Goal: Communication & Community: Answer question/provide support

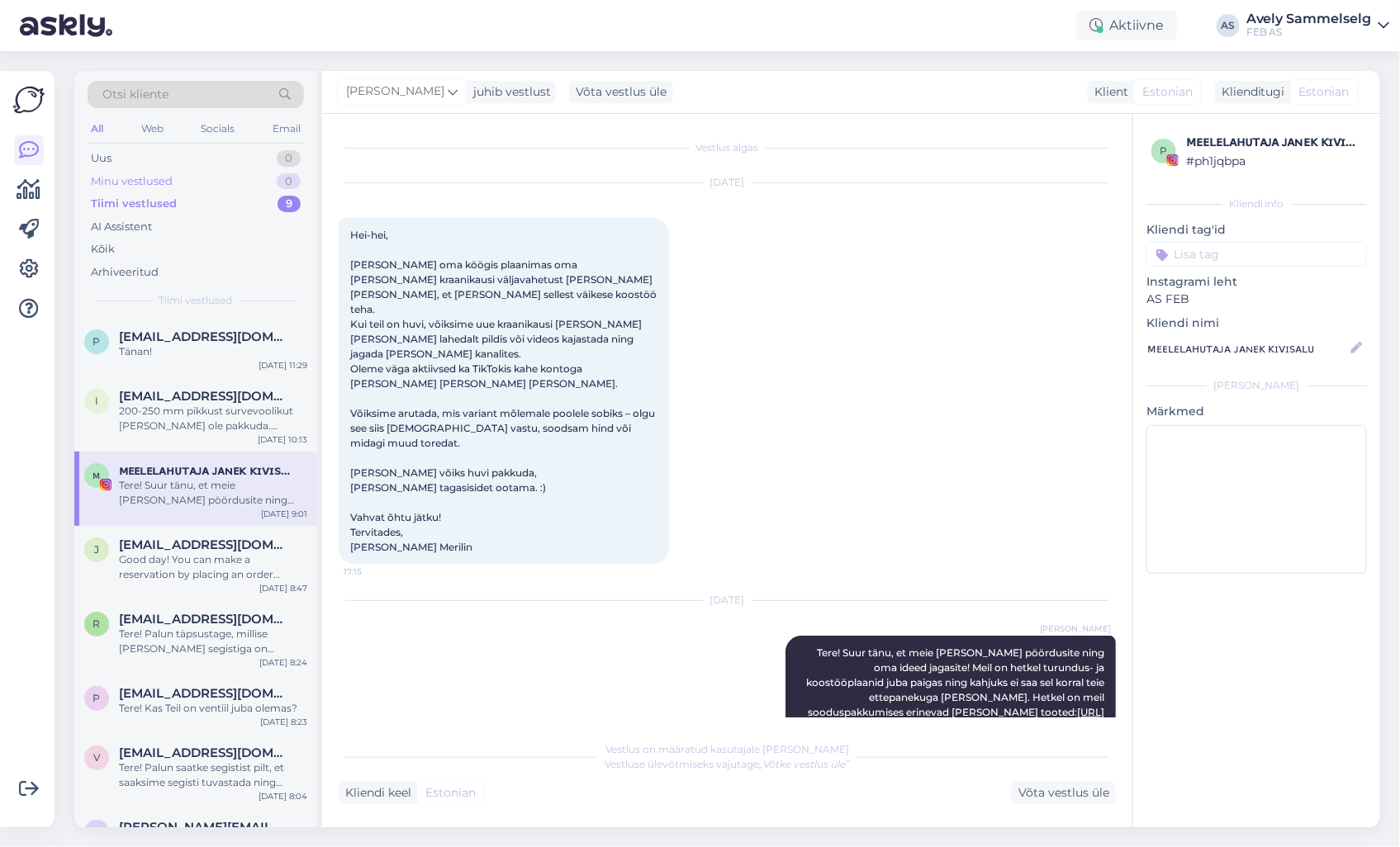
scroll to position [72, 0]
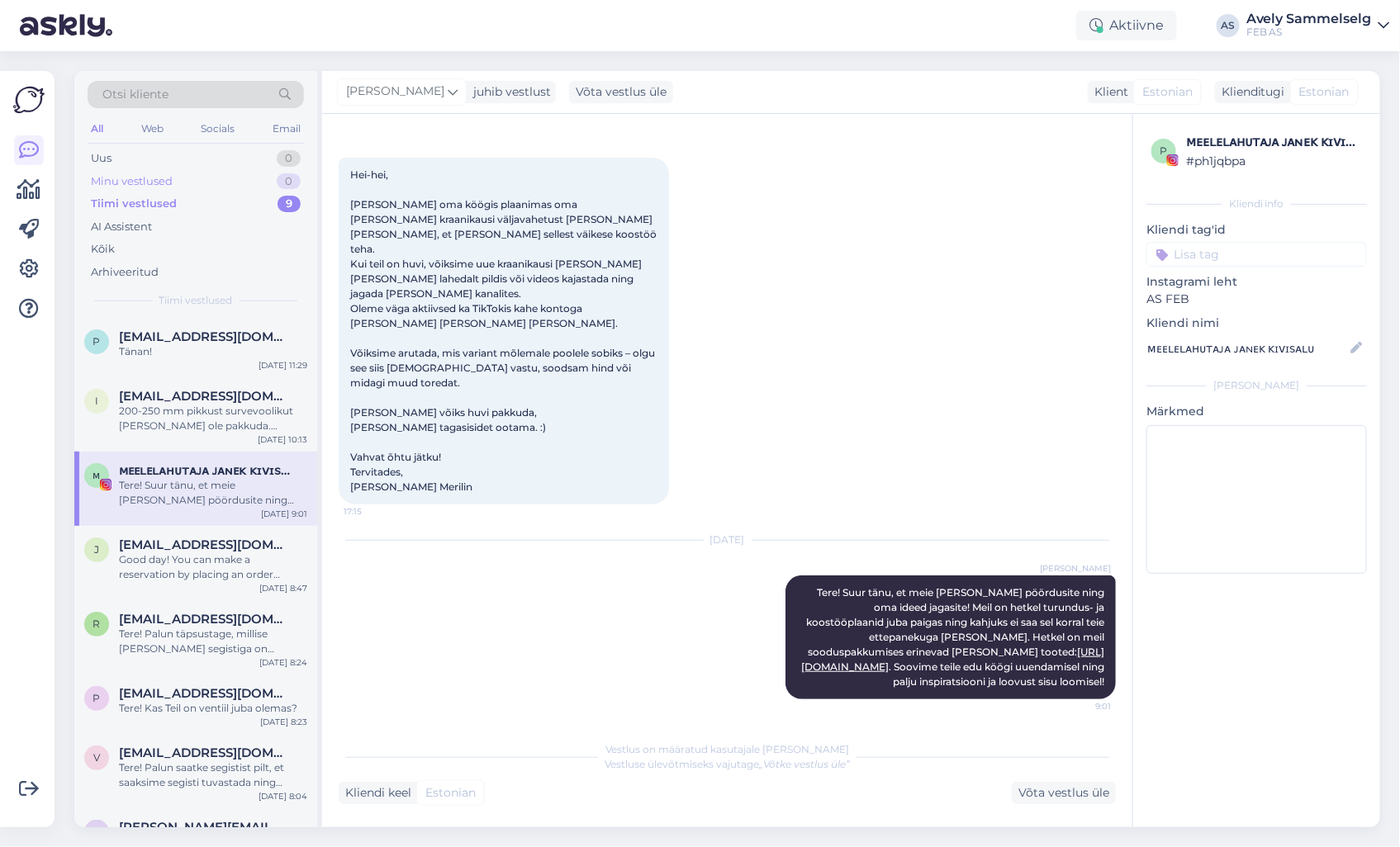
click at [177, 187] on div "Minu vestlused 0" at bounding box center [195, 182] width 216 height 23
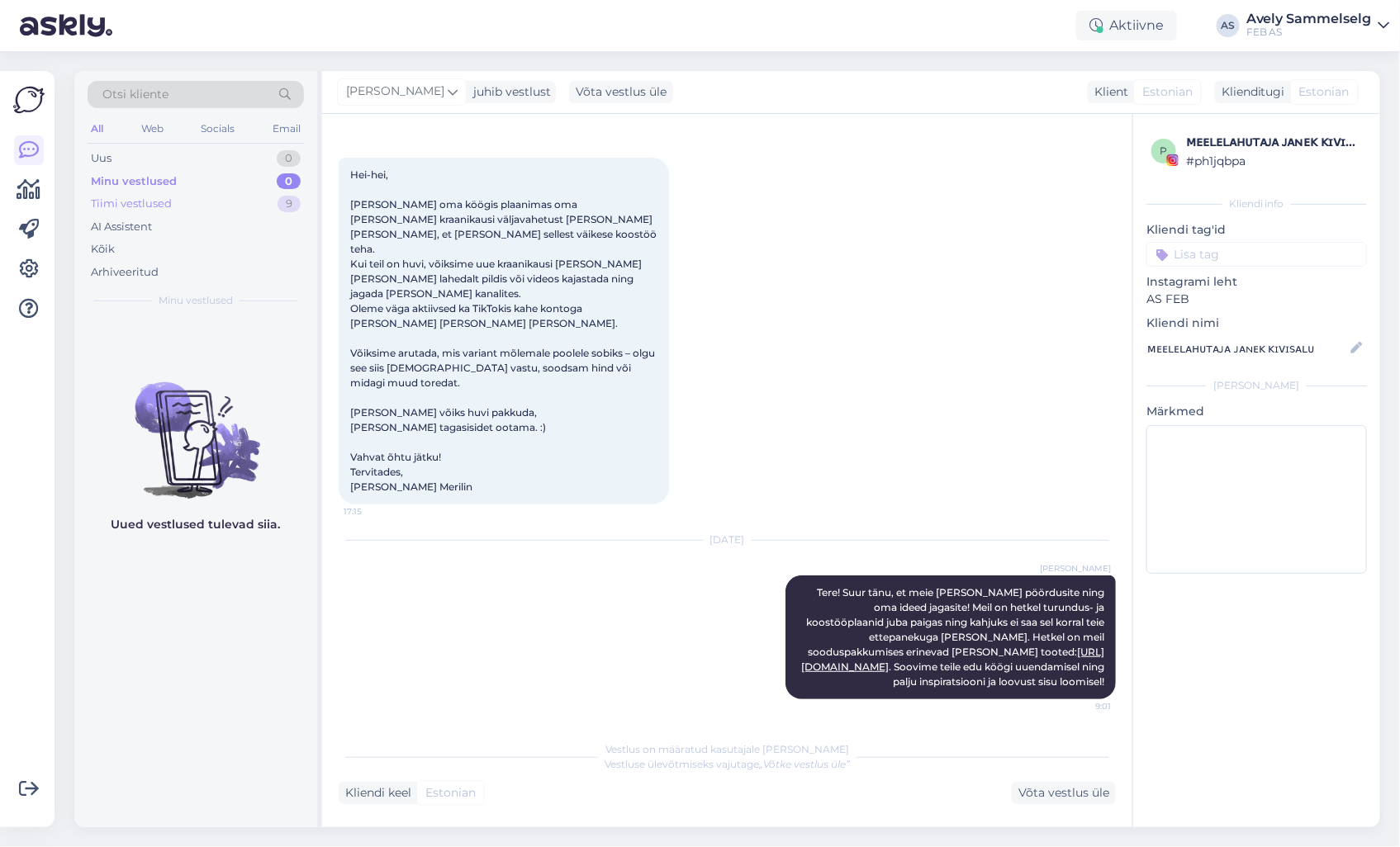
click at [159, 209] on div "Tiimi vestlused" at bounding box center [130, 204] width 81 height 16
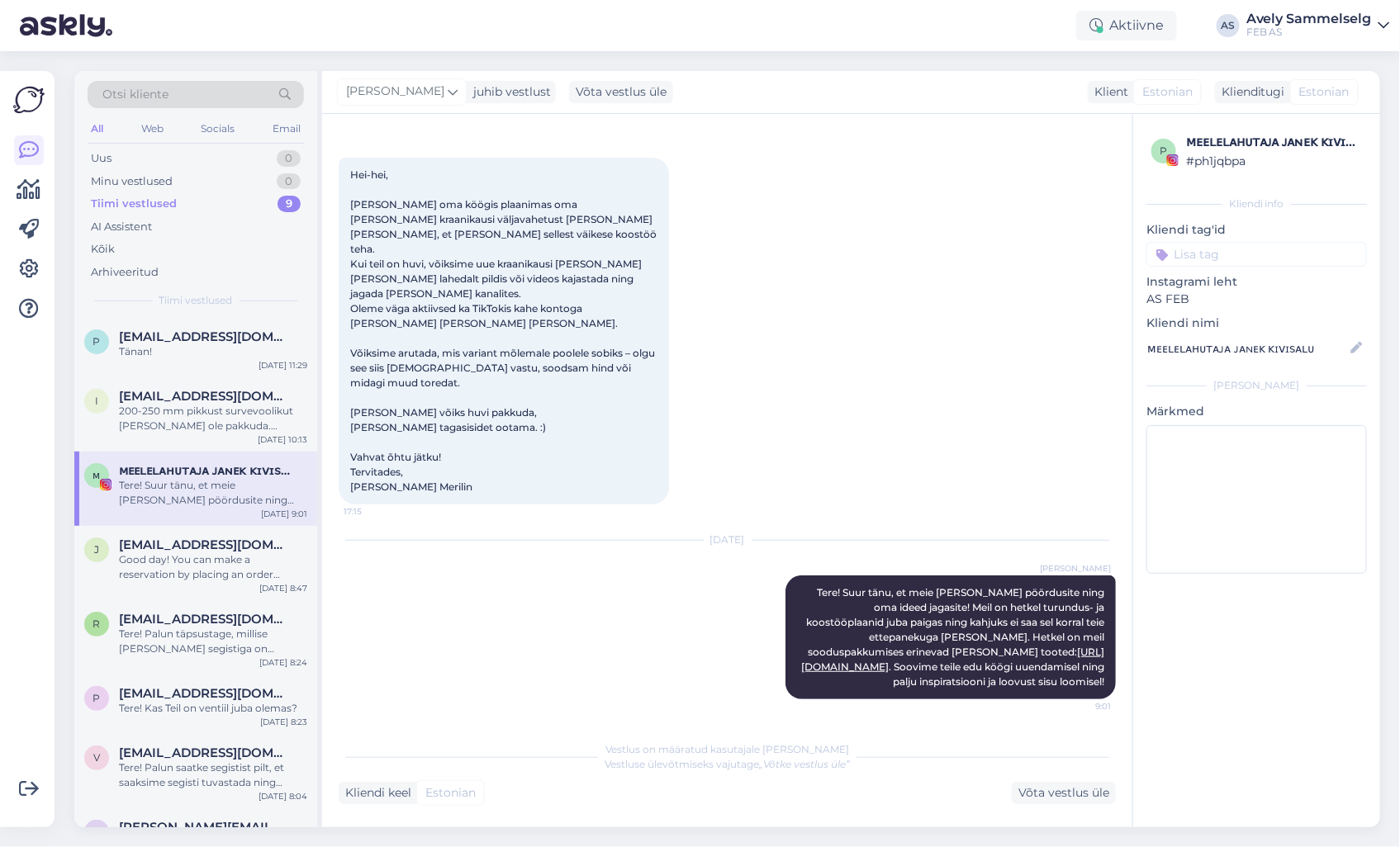
click at [205, 496] on div "Tere! Suur tänu, et meie [PERSON_NAME] pöördusite ning oma ideed jagasite! Meil…" at bounding box center [213, 492] width 188 height 30
click at [221, 423] on div "200-250 mm pikkust survevoolikut [PERSON_NAME] ole pakkuda. Pakkuda oleks 300 m…" at bounding box center [213, 418] width 188 height 30
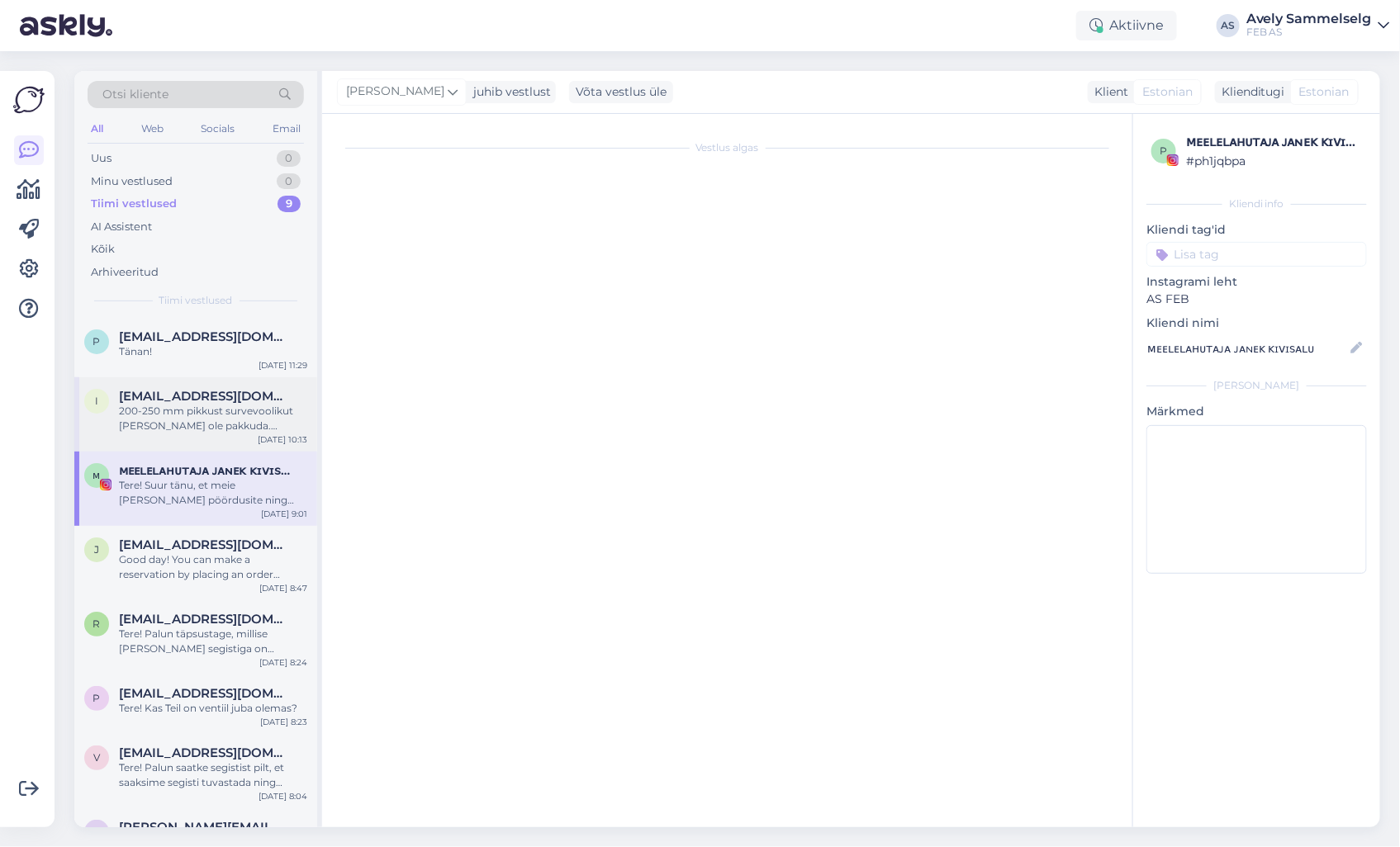
scroll to position [0, 0]
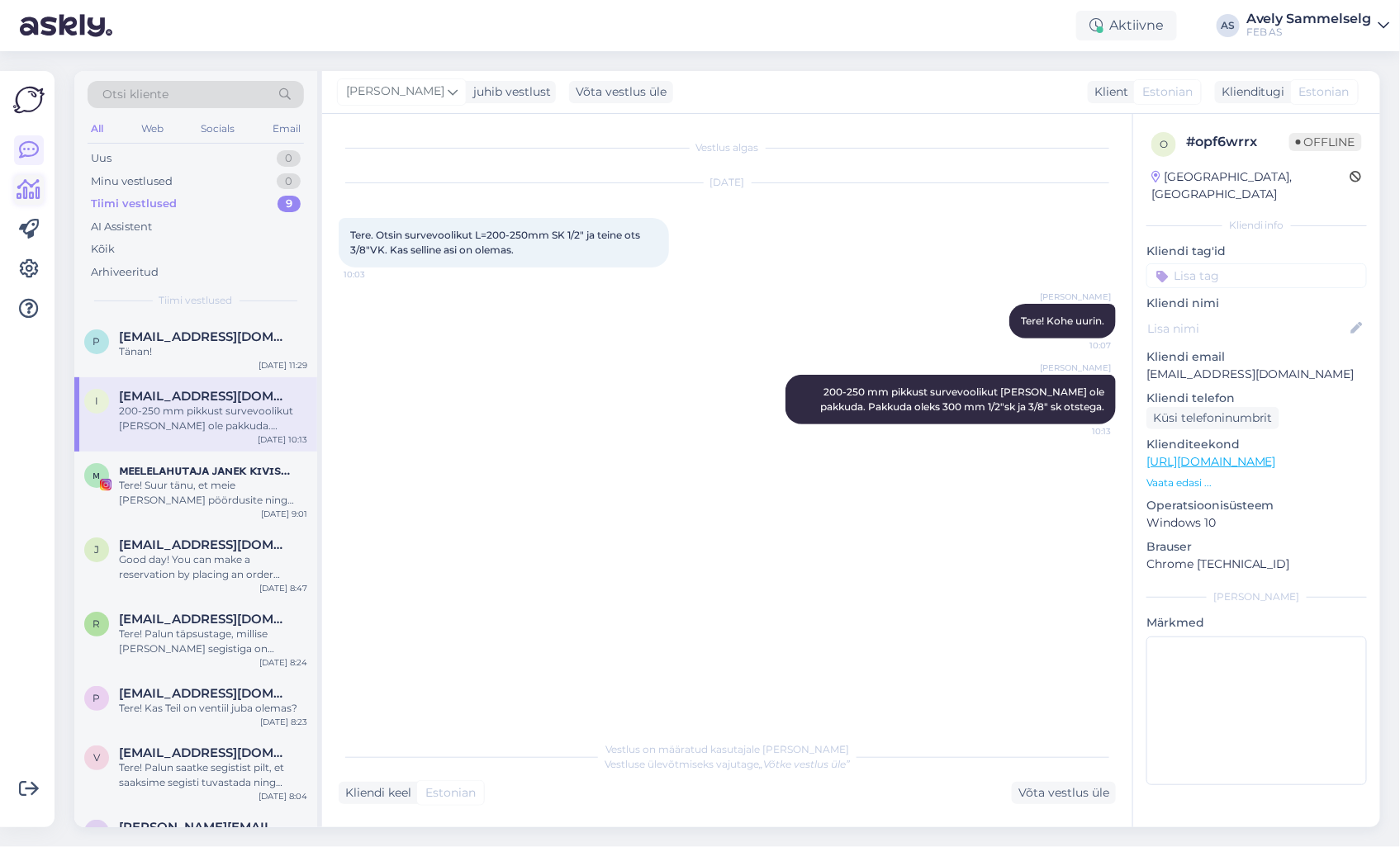
click at [34, 197] on icon at bounding box center [29, 189] width 24 height 20
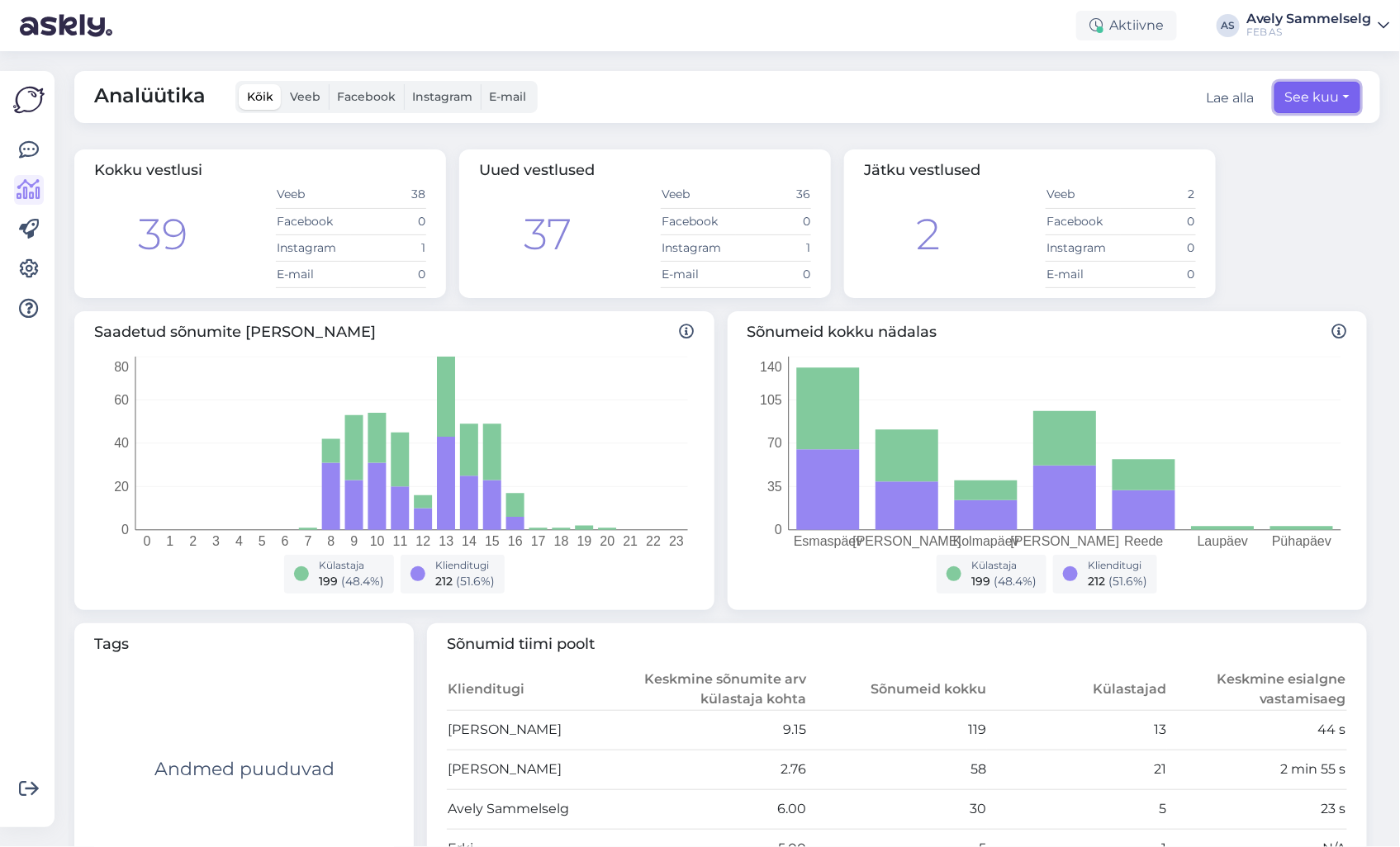
click at [1297, 89] on button "See kuu" at bounding box center [1317, 97] width 86 height 31
select select "7"
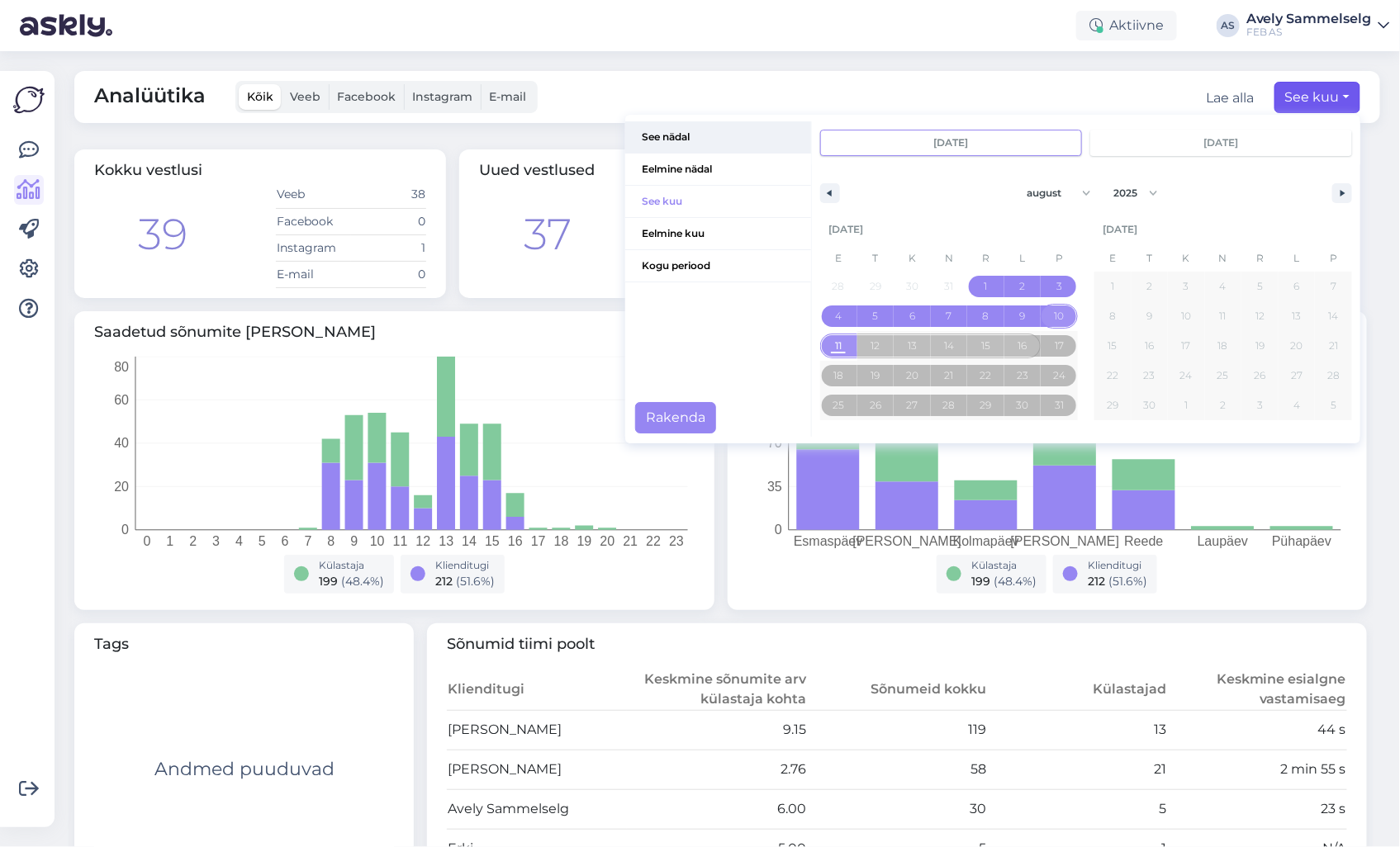
click at [676, 142] on span "See nädal" at bounding box center [718, 137] width 186 height 31
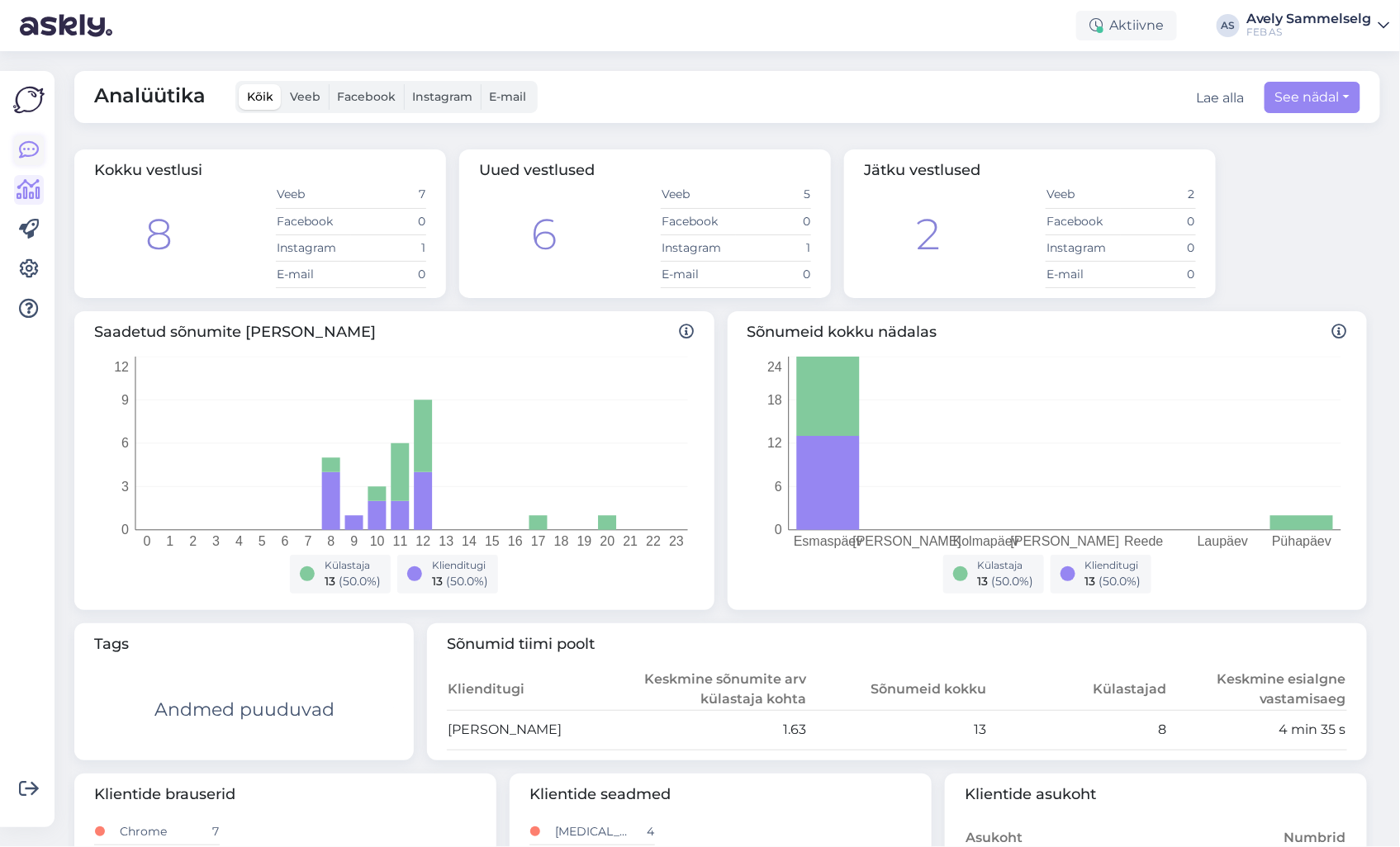
click at [25, 152] on icon at bounding box center [29, 150] width 20 height 20
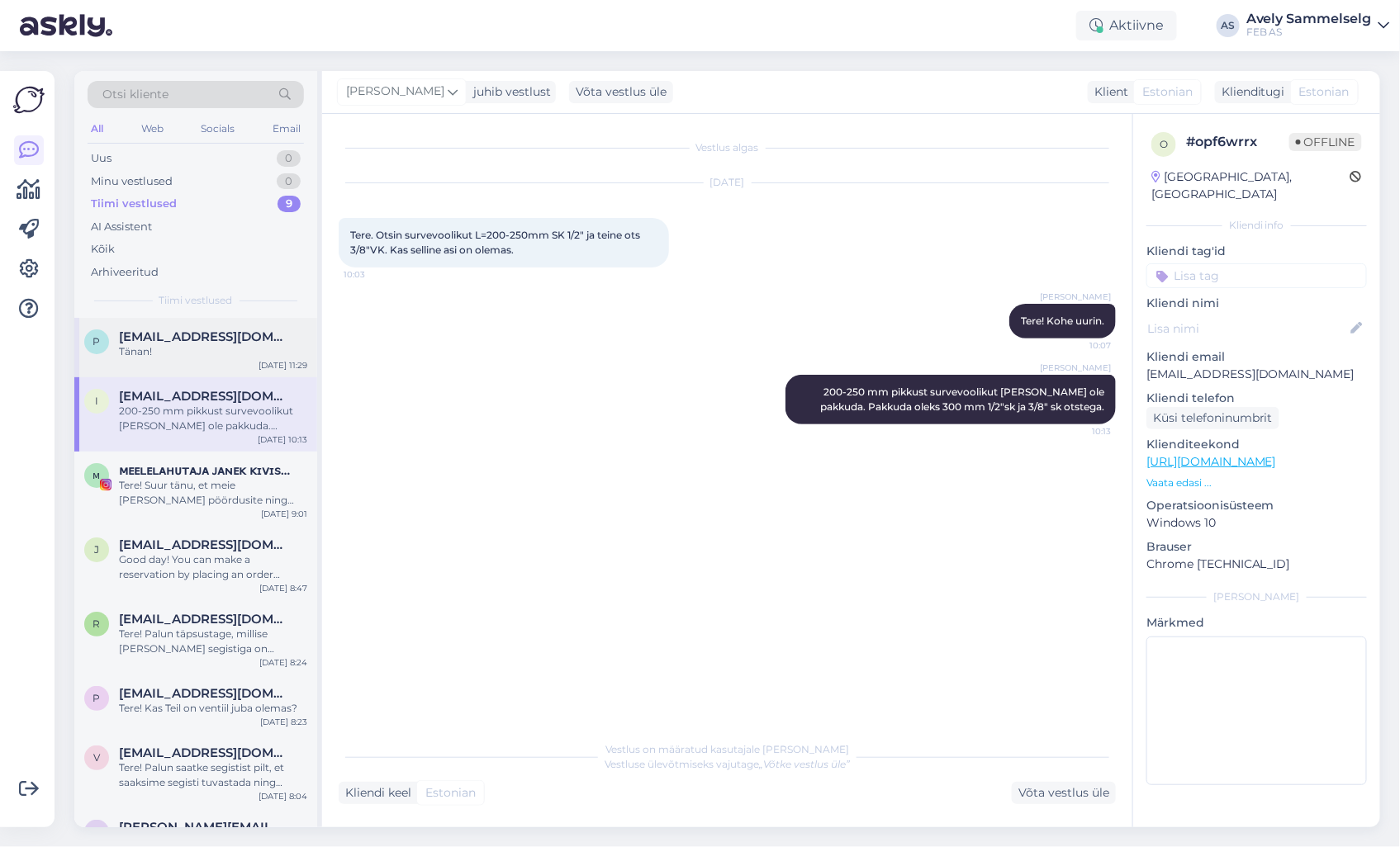
click at [190, 335] on span "[EMAIL_ADDRESS][DOMAIN_NAME]" at bounding box center [205, 337] width 171 height 15
